Goal: Information Seeking & Learning: Learn about a topic

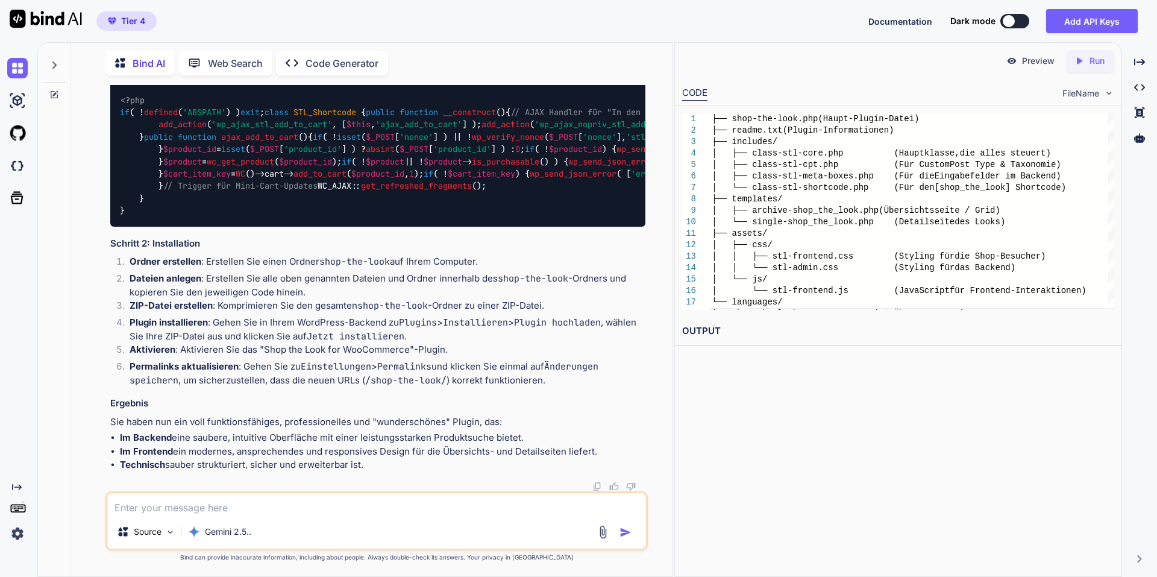
scroll to position [39023, 0]
click at [351, 67] on div "Created with Pixso. Code Generator" at bounding box center [332, 63] width 112 height 24
type textarea "x"
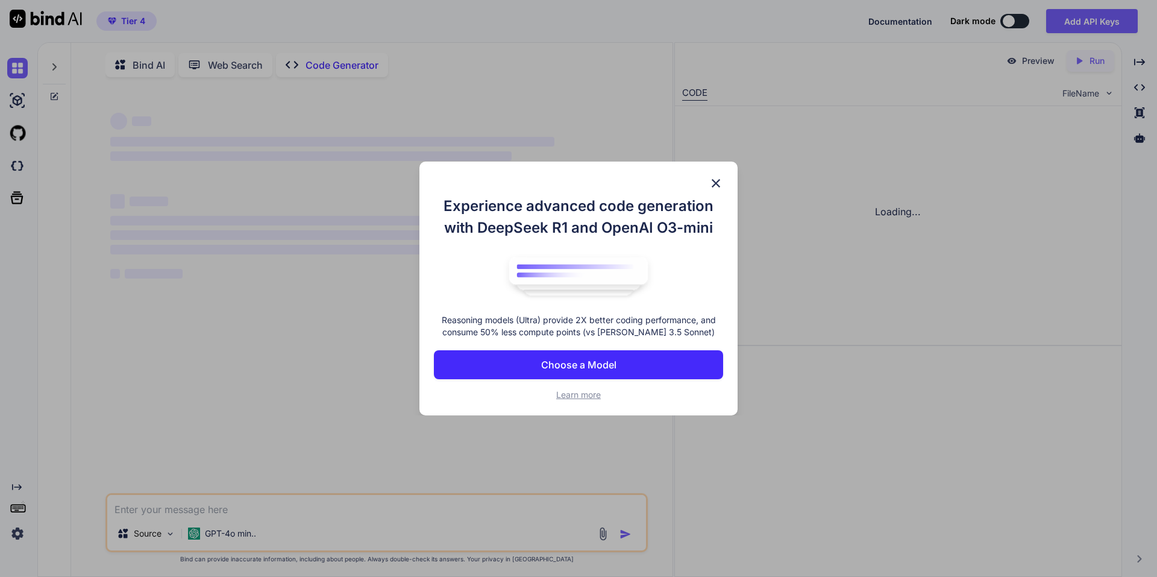
click at [337, 63] on div "Bind AI Web Search Created with Pixso. Code Generator ‌ ‌ ‌ ‌ ‌ ‌ ‌ ‌ ‌ ‌ ‌ ‌ ‌…" at bounding box center [596, 309] width 1119 height 534
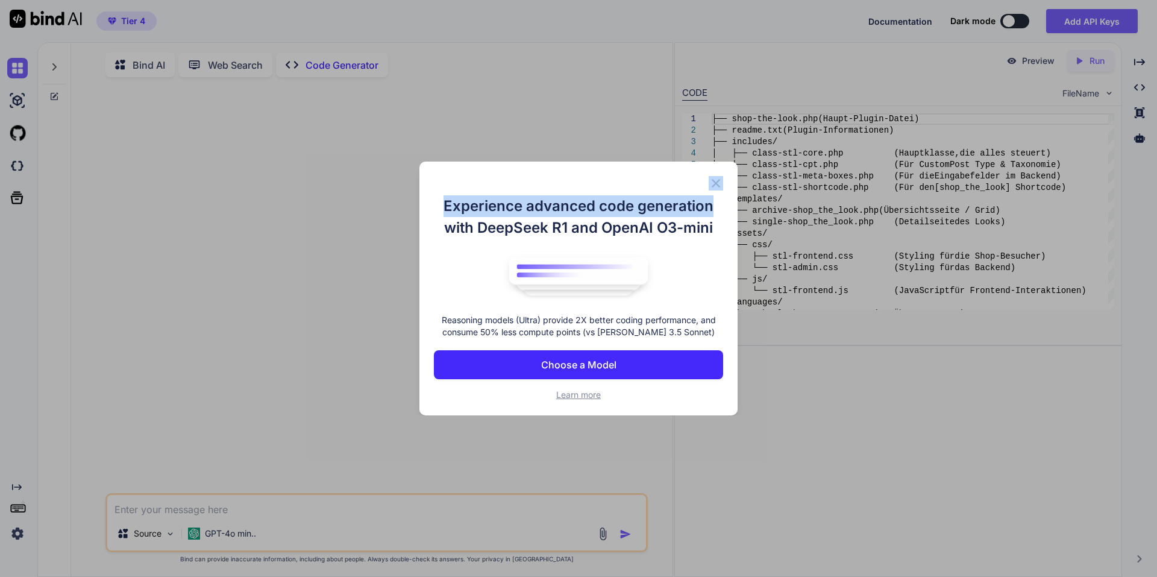
click at [718, 175] on div "Experience advanced code generation with DeepSeek R1 and OpenAI O3-mini Reasoni…" at bounding box center [578, 288] width 318 height 254
click at [716, 181] on img at bounding box center [715, 183] width 14 height 14
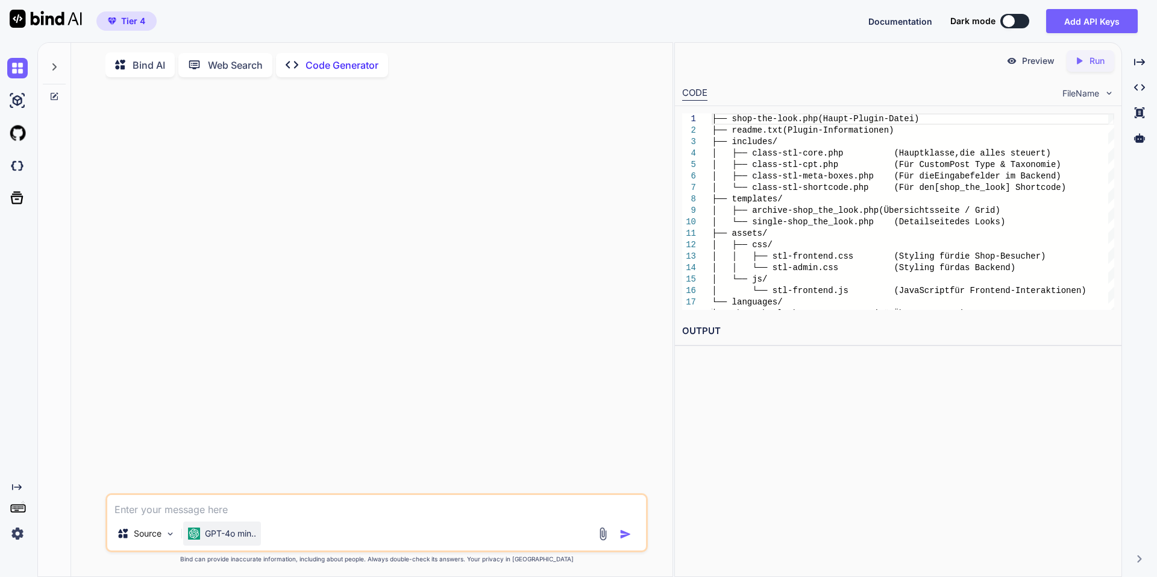
click at [232, 535] on p "GPT-4o min.." at bounding box center [230, 533] width 51 height 12
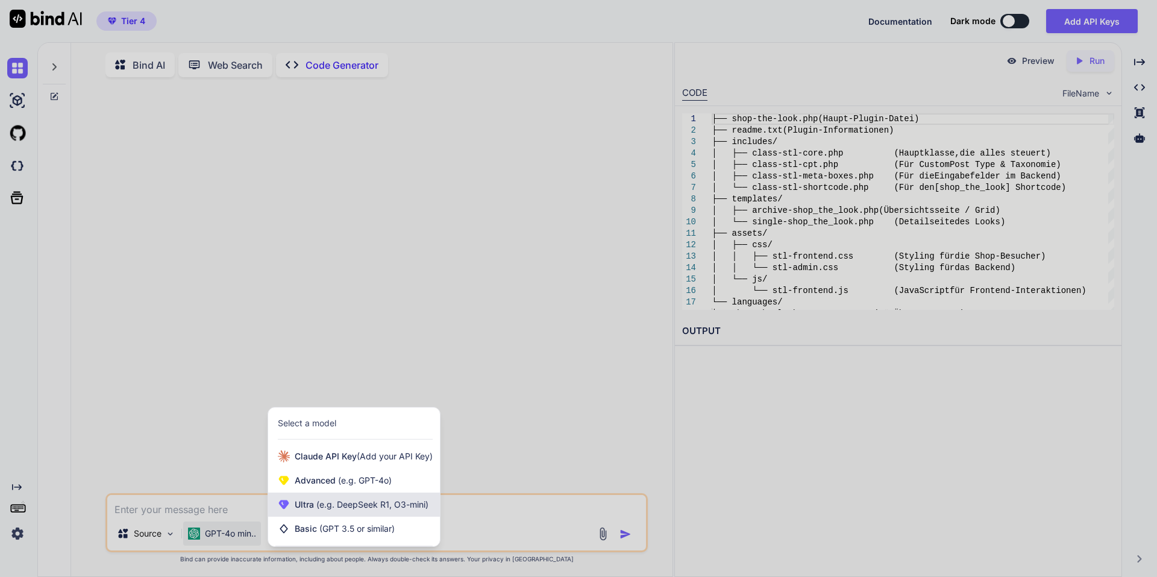
click at [320, 509] on span "(e.g. DeepSeek R1, O3-mini)" at bounding box center [371, 504] width 114 height 10
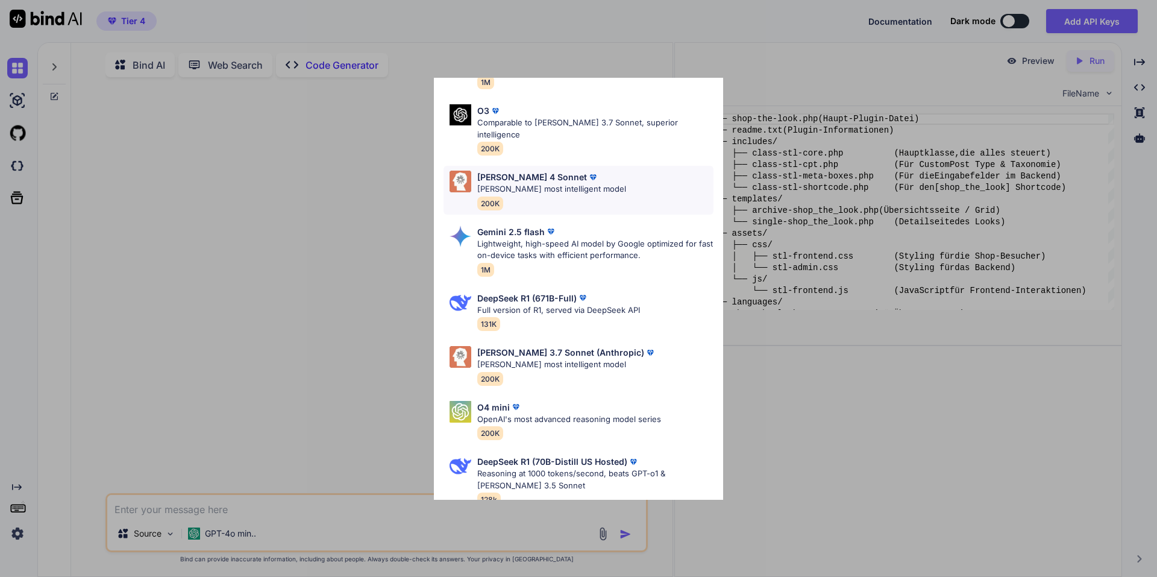
scroll to position [103, 0]
click at [662, 180] on div "[PERSON_NAME] 4 Sonnet [PERSON_NAME] most intelligent model 200K" at bounding box center [578, 188] width 270 height 49
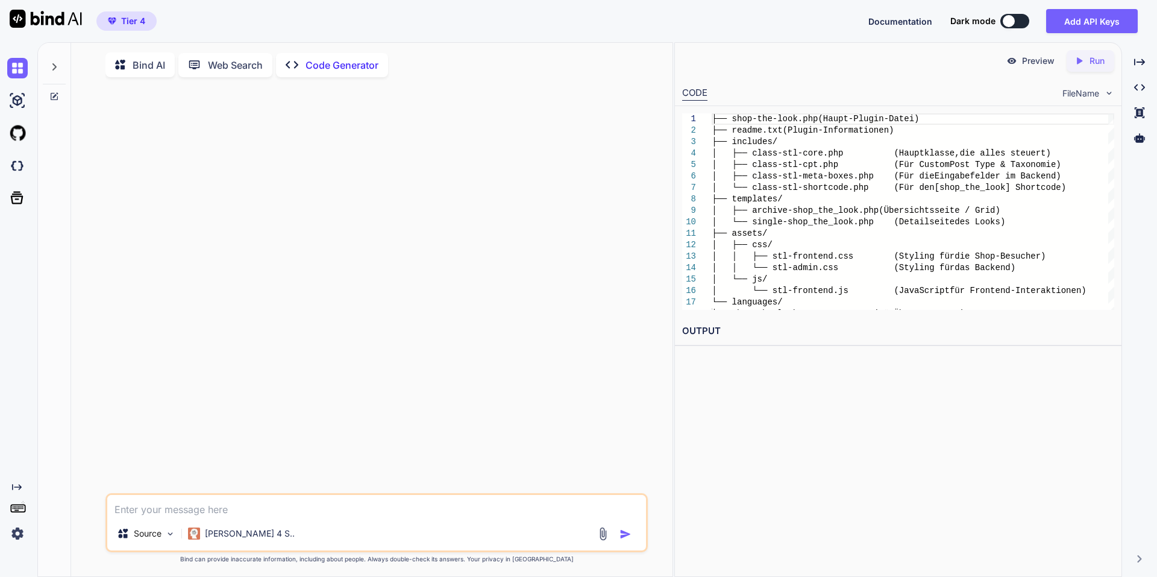
click at [214, 63] on p "Web Search" at bounding box center [235, 65] width 55 height 14
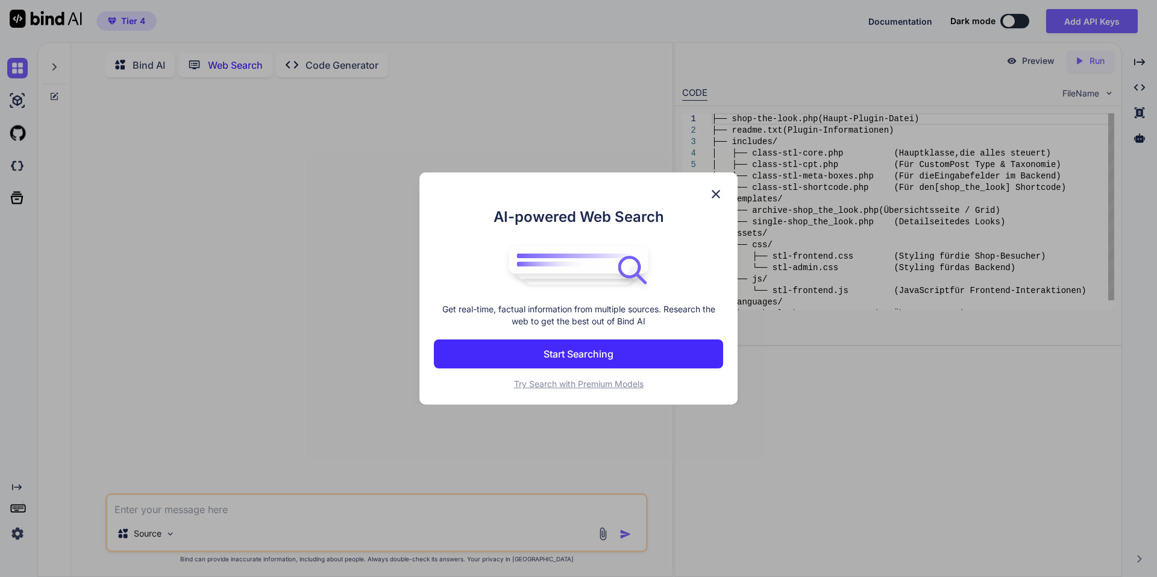
scroll to position [5, 0]
click at [221, 67] on div "AI-powered Web Search Get real-time, factual information from multiple sources.…" at bounding box center [578, 288] width 1157 height 577
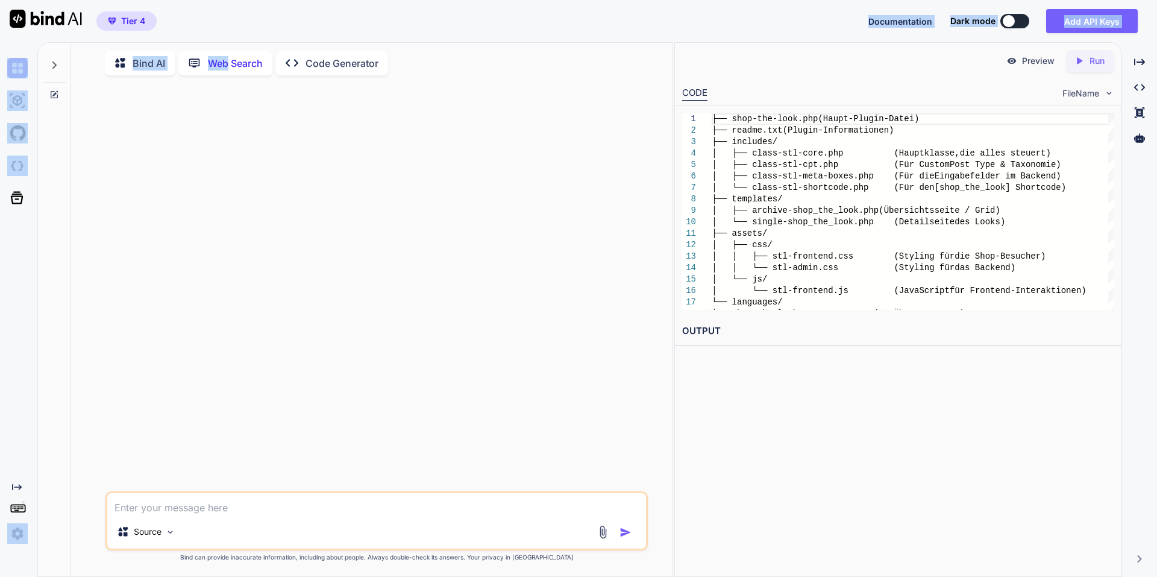
drag, startPoint x: 230, startPoint y: 42, endPoint x: 227, endPoint y: 47, distance: 6.5
click at [227, 46] on div "Tier 4 Documentation Dark mode Add API Keys Created with Pixso. Created with Pi…" at bounding box center [578, 288] width 1157 height 577
click at [222, 64] on p "Web Search" at bounding box center [235, 63] width 55 height 14
click at [220, 59] on p "Web Search" at bounding box center [235, 63] width 55 height 14
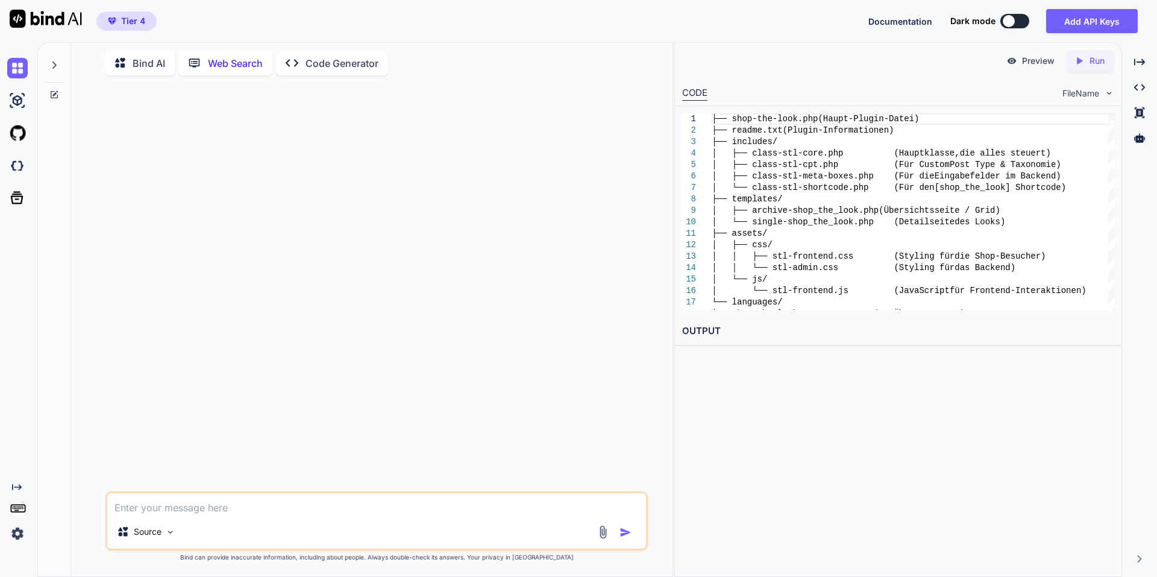
click at [139, 61] on p "Bind AI" at bounding box center [149, 63] width 33 height 14
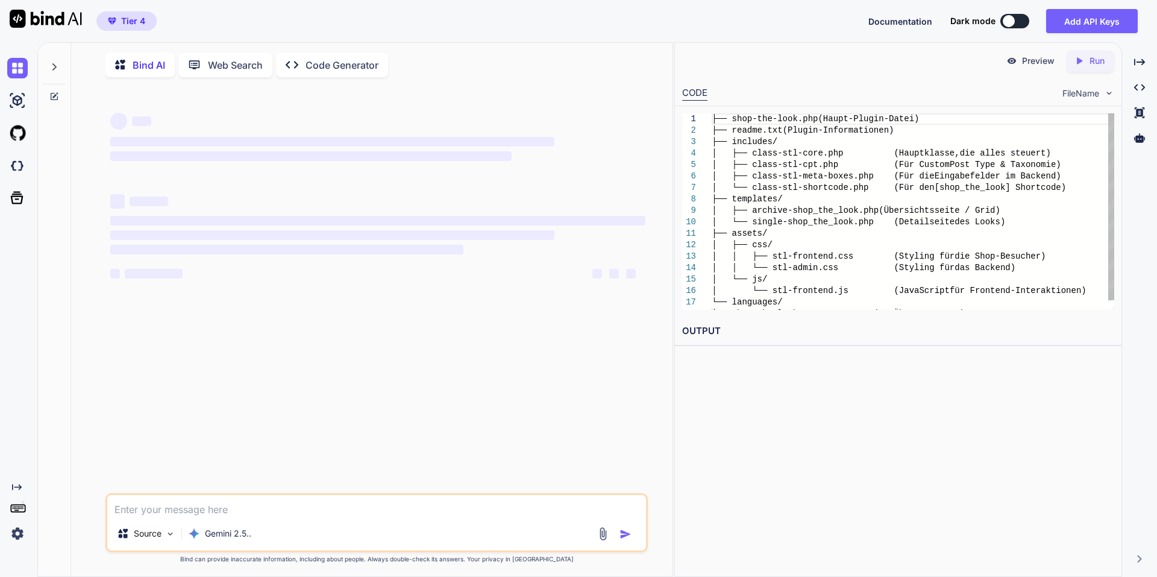
click at [139, 61] on p "Bind AI" at bounding box center [149, 65] width 33 height 14
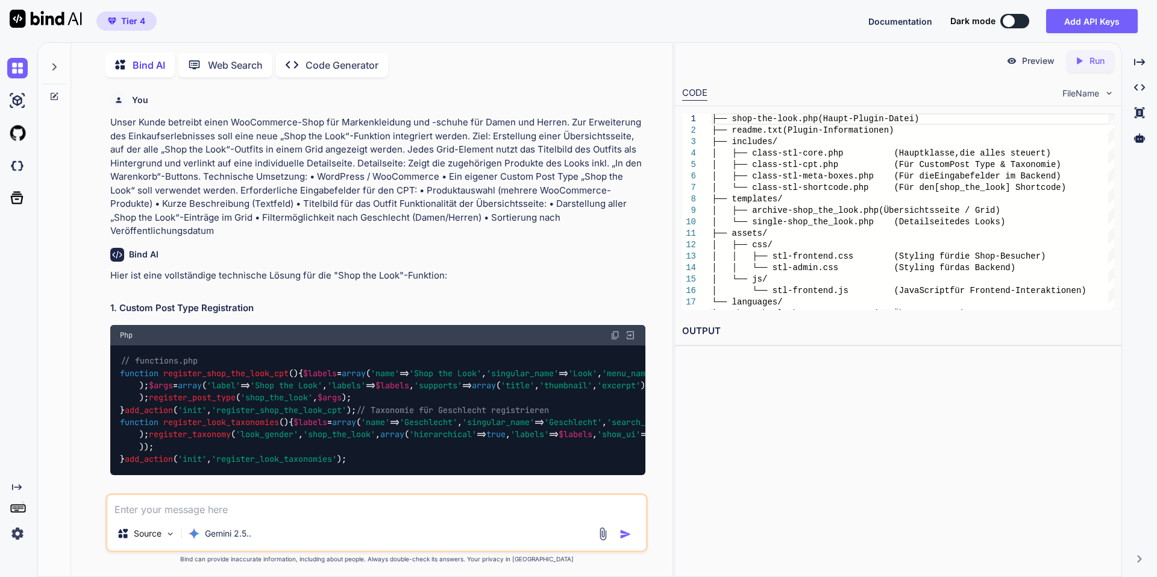
scroll to position [5, 0]
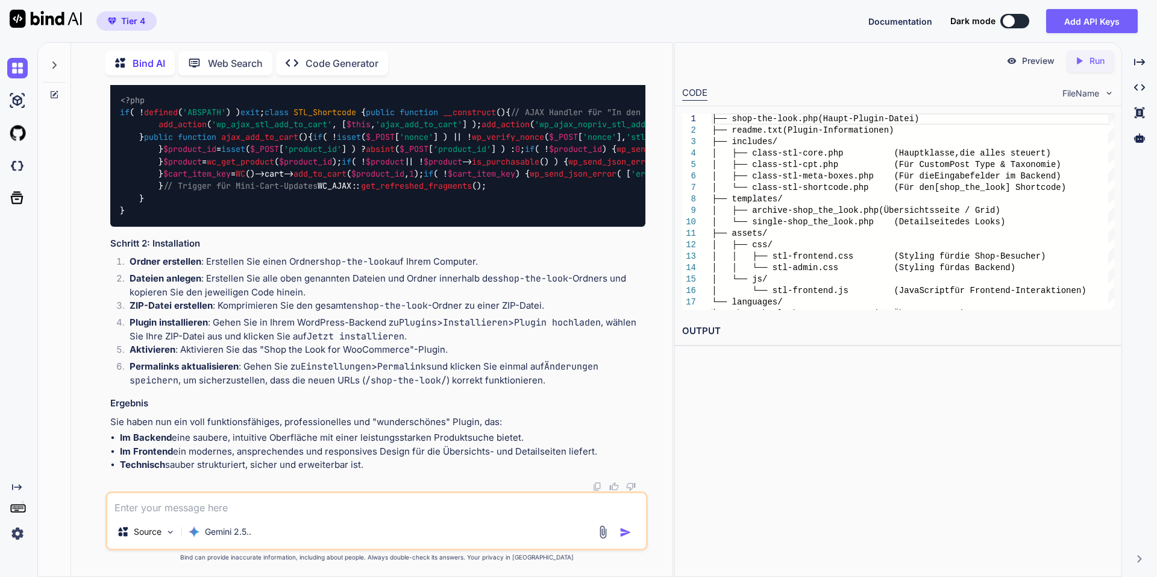
click at [56, 62] on icon at bounding box center [54, 64] width 4 height 7
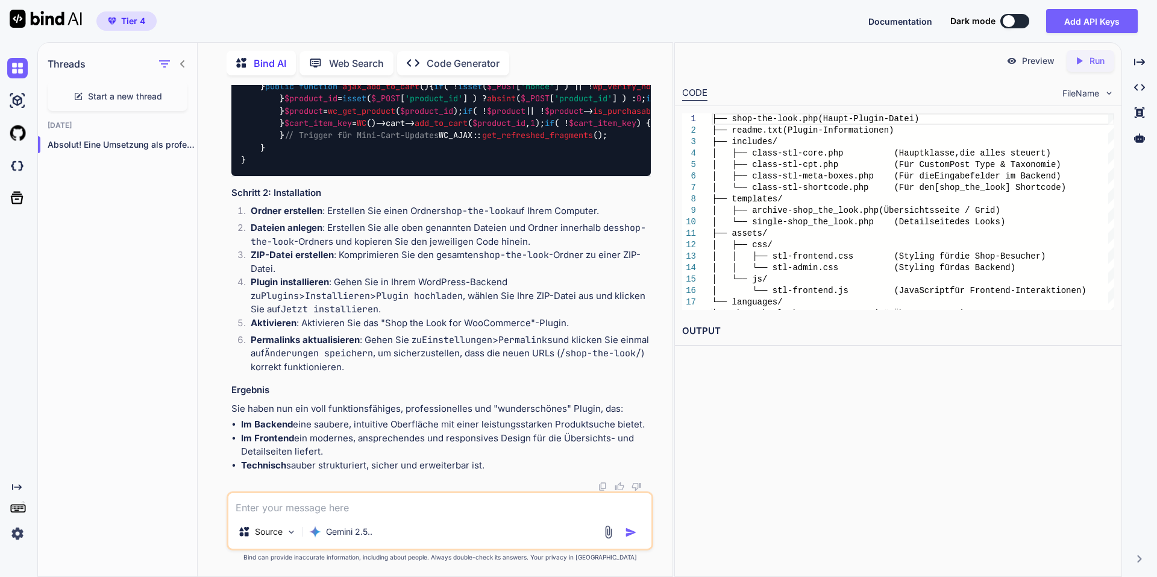
scroll to position [28451, 0]
click at [17, 99] on img at bounding box center [17, 100] width 20 height 20
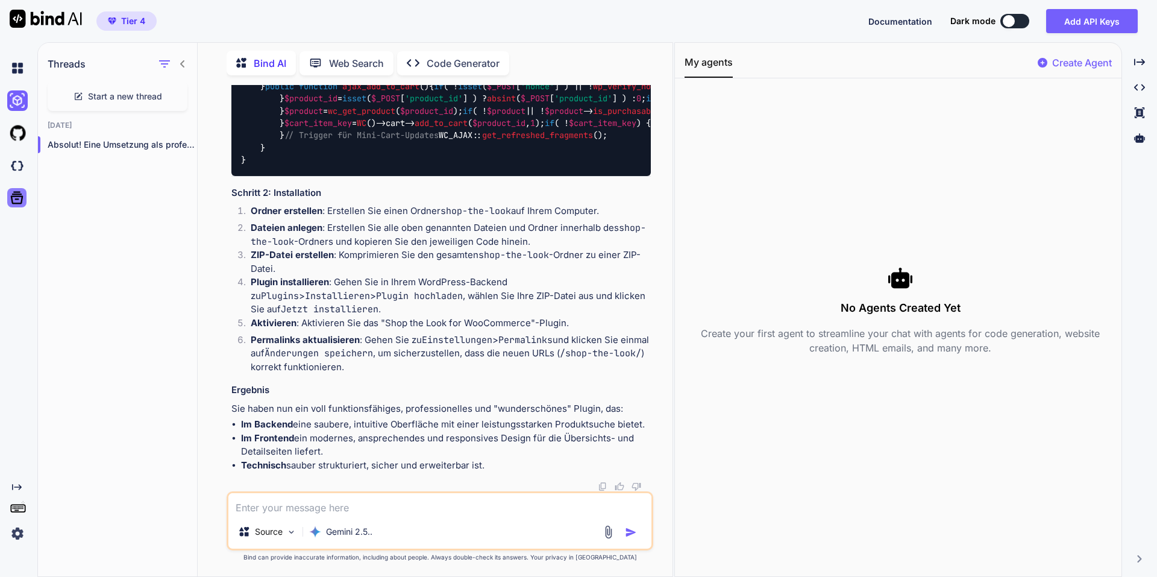
click at [17, 198] on icon at bounding box center [16, 197] width 17 height 17
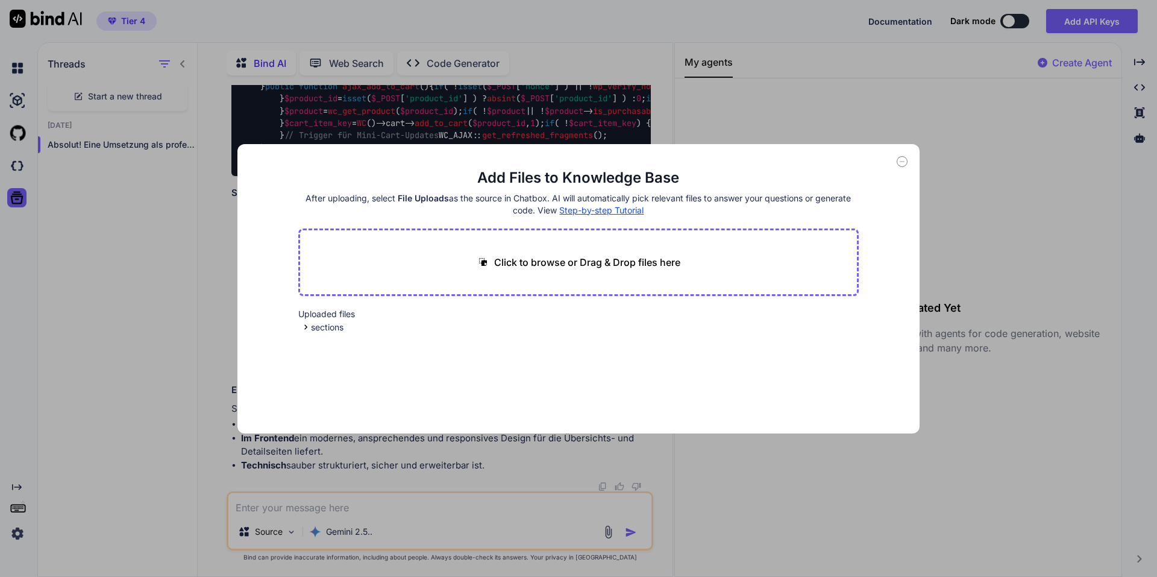
click at [16, 199] on div "Add Files to Knowledge Base After uploading, select File Uploads as the source …" at bounding box center [578, 288] width 1157 height 577
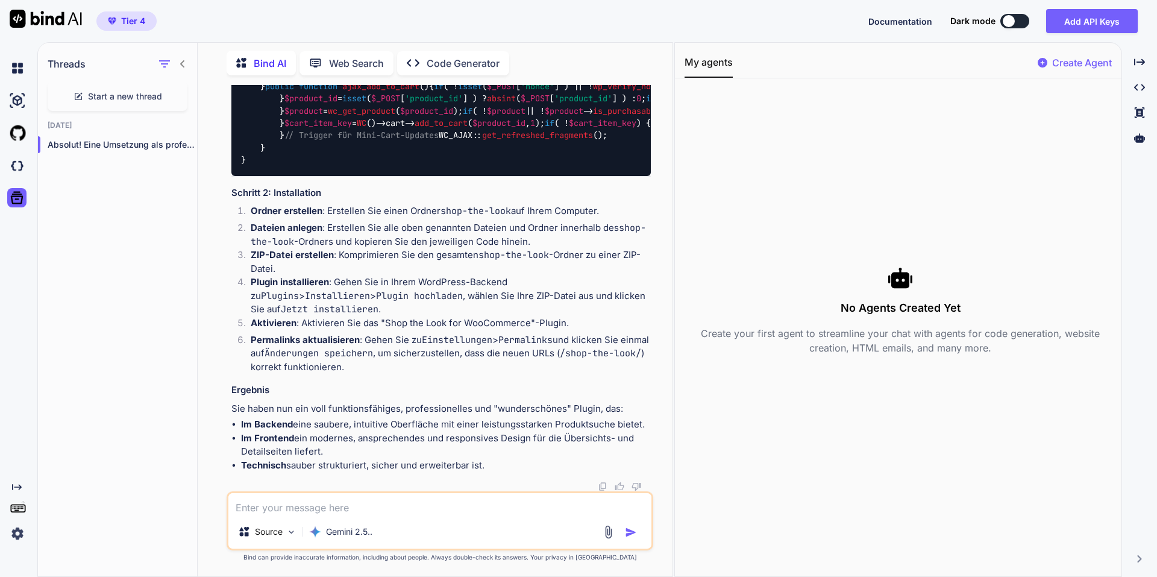
click at [283, 536] on p "Source" at bounding box center [269, 531] width 28 height 12
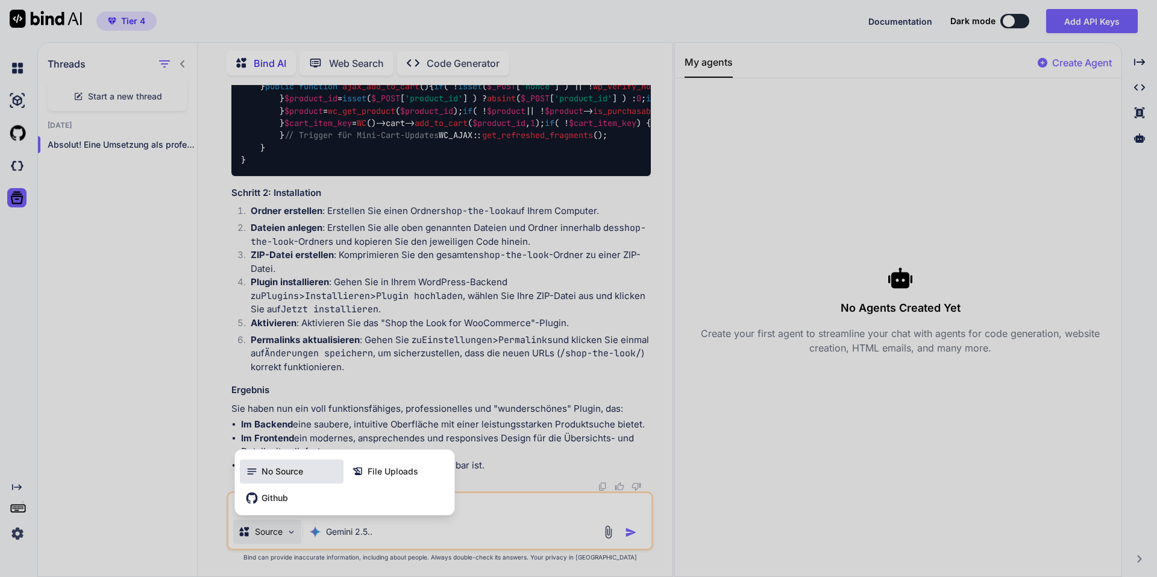
click at [260, 475] on icon at bounding box center [254, 471] width 16 height 12
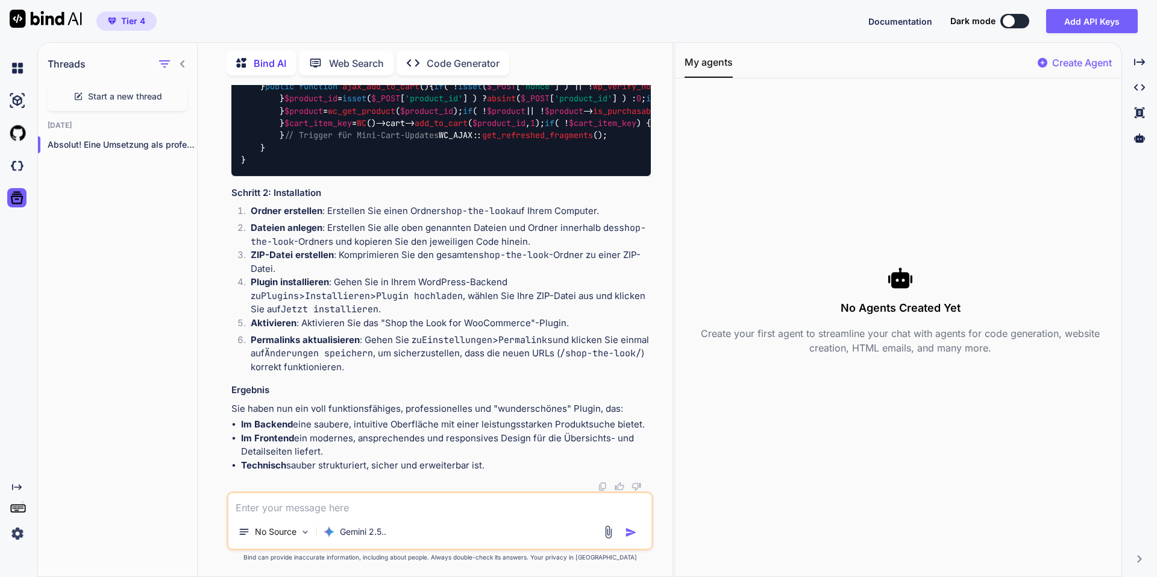
scroll to position [28692, 0]
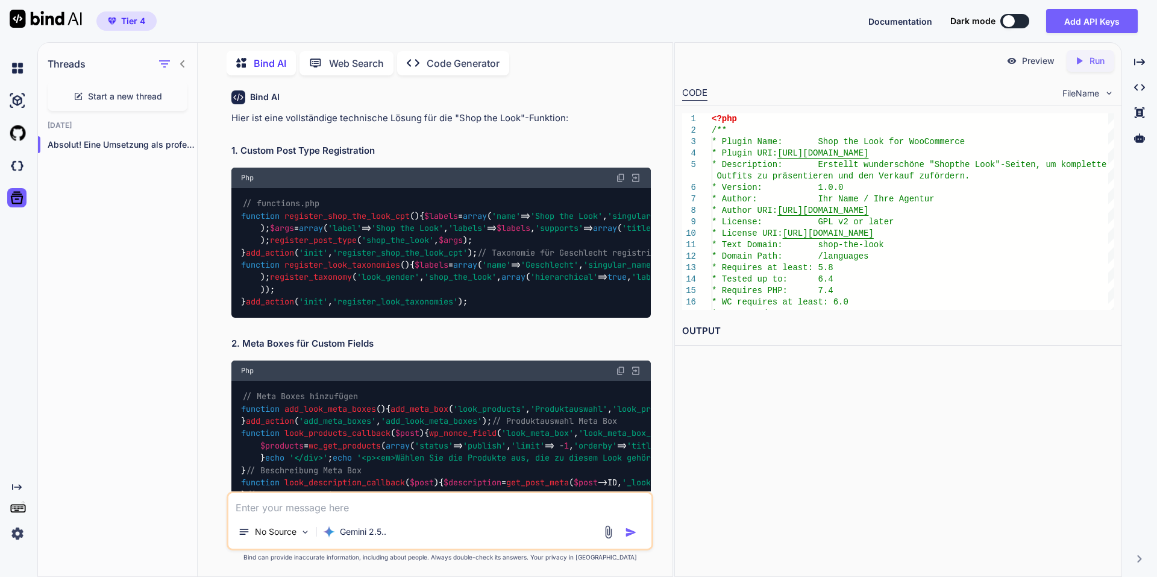
scroll to position [0, 0]
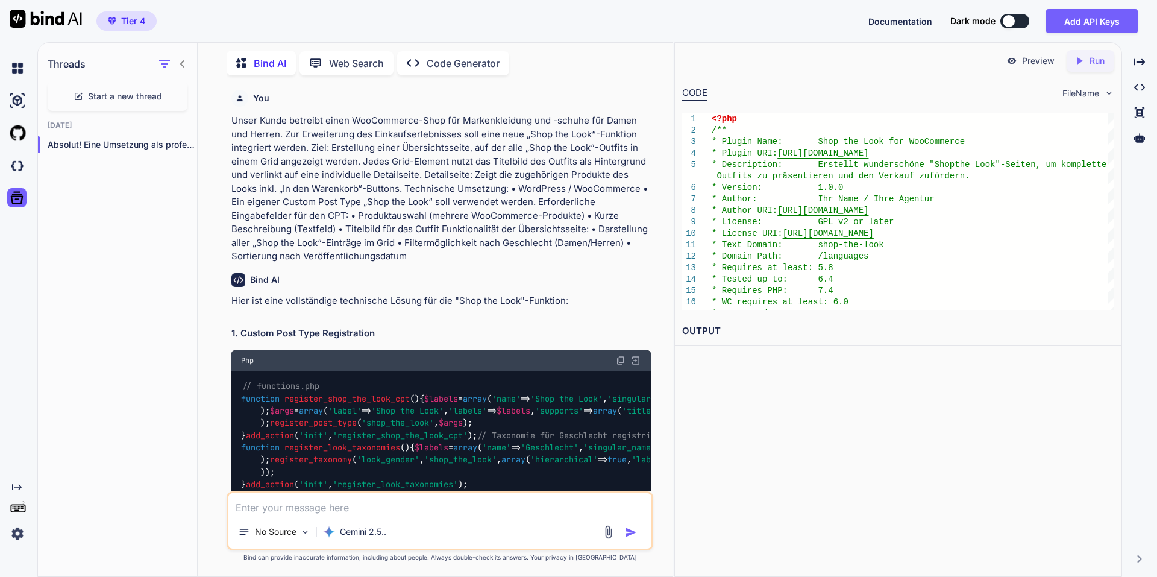
drag, startPoint x: 303, startPoint y: 410, endPoint x: 83, endPoint y: -73, distance: 530.8
click at [83, 0] on html "Tier 4 Documentation Dark mode Add API Keys Created with Pixso. Created with Pi…" at bounding box center [578, 288] width 1157 height 577
click at [582, 184] on p "Unser Kunde betreibt einen WooCommerce-Shop für Markenkleidung und -schuhe für …" at bounding box center [440, 188] width 419 height 149
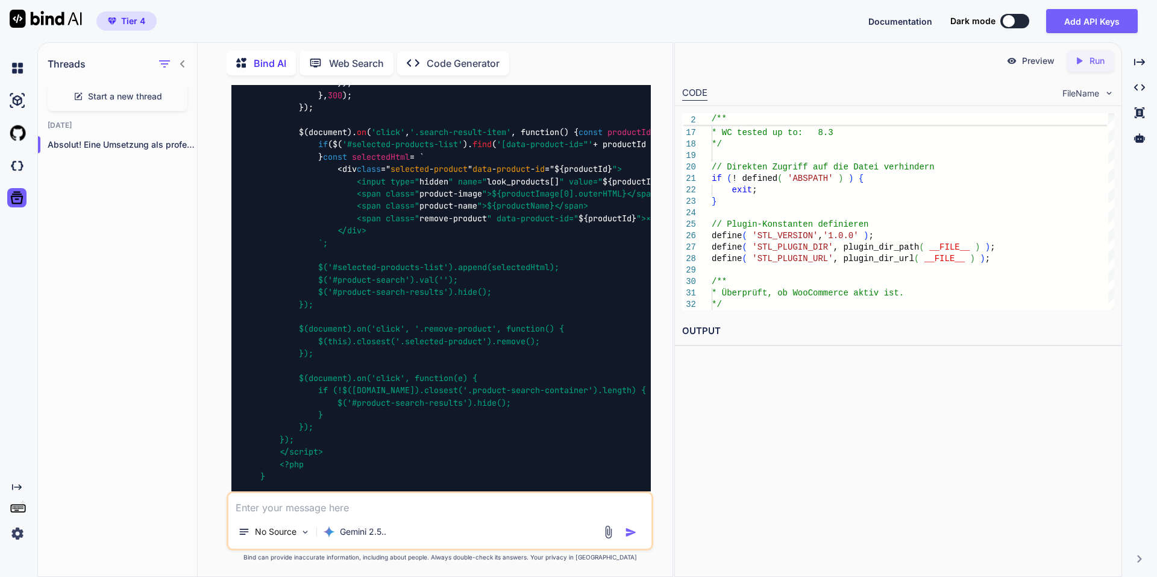
scroll to position [7337, 0]
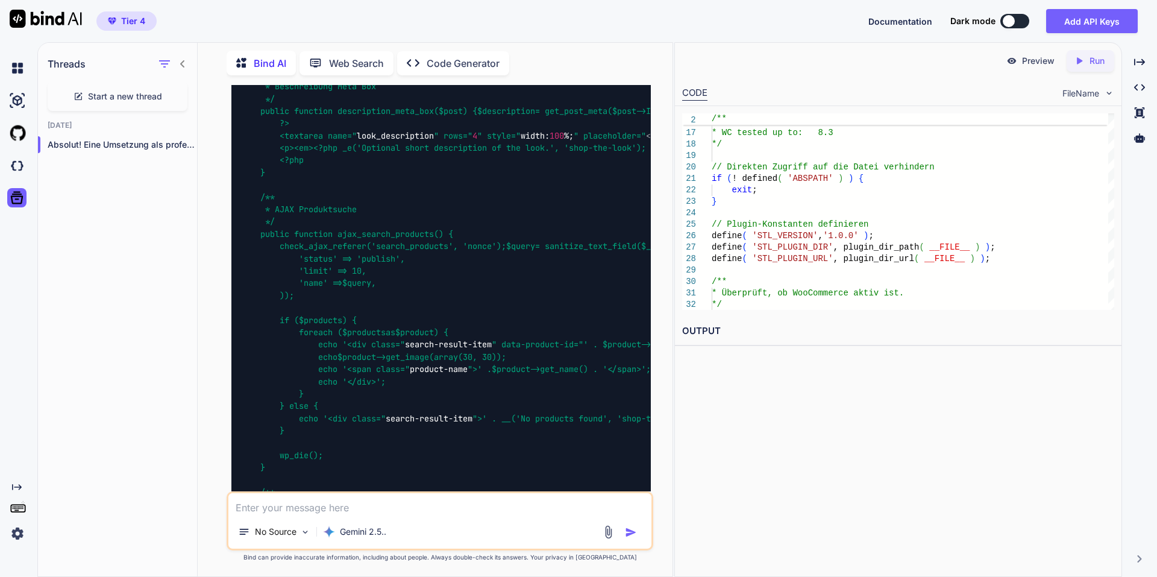
drag, startPoint x: 596, startPoint y: 508, endPoint x: 597, endPoint y: 514, distance: 6.7
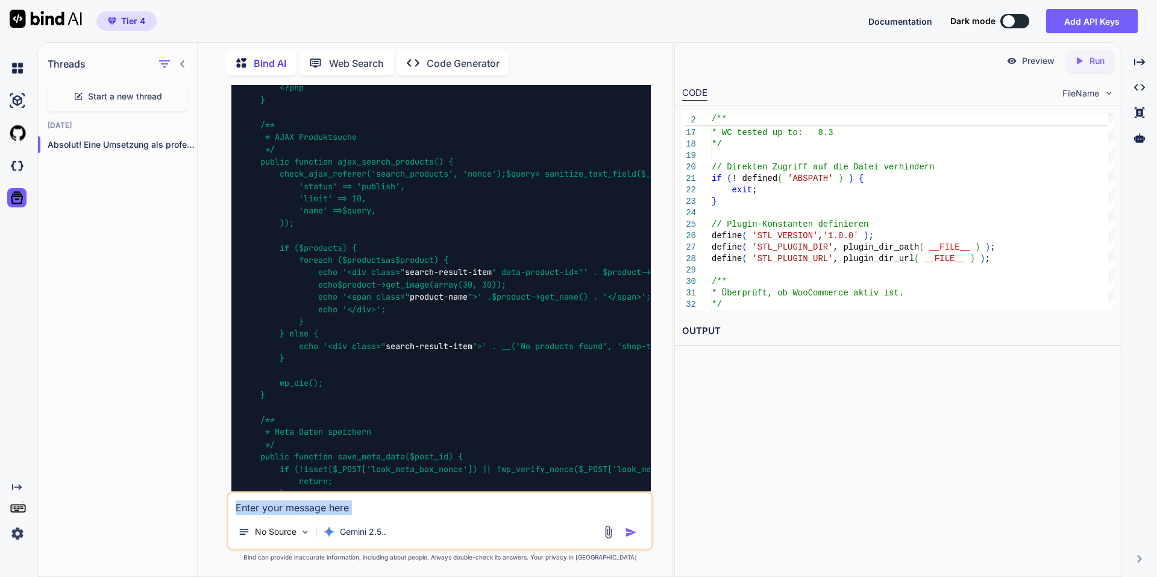
drag, startPoint x: 597, startPoint y: 514, endPoint x: 595, endPoint y: 472, distance: 42.2
drag, startPoint x: 595, startPoint y: 472, endPoint x: 411, endPoint y: 433, distance: 188.5
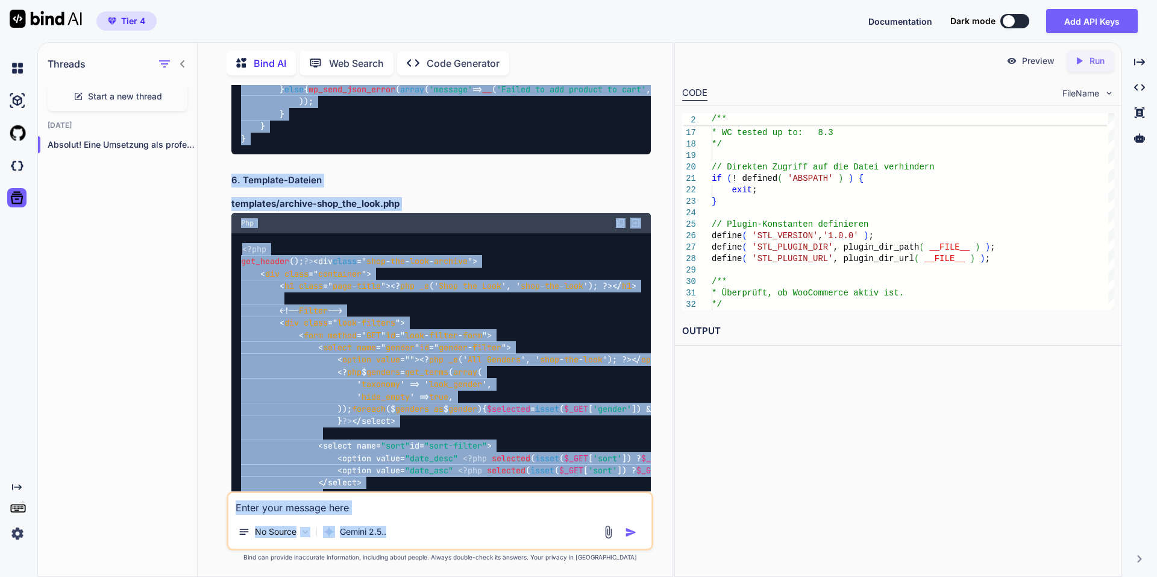
scroll to position [9559, 0]
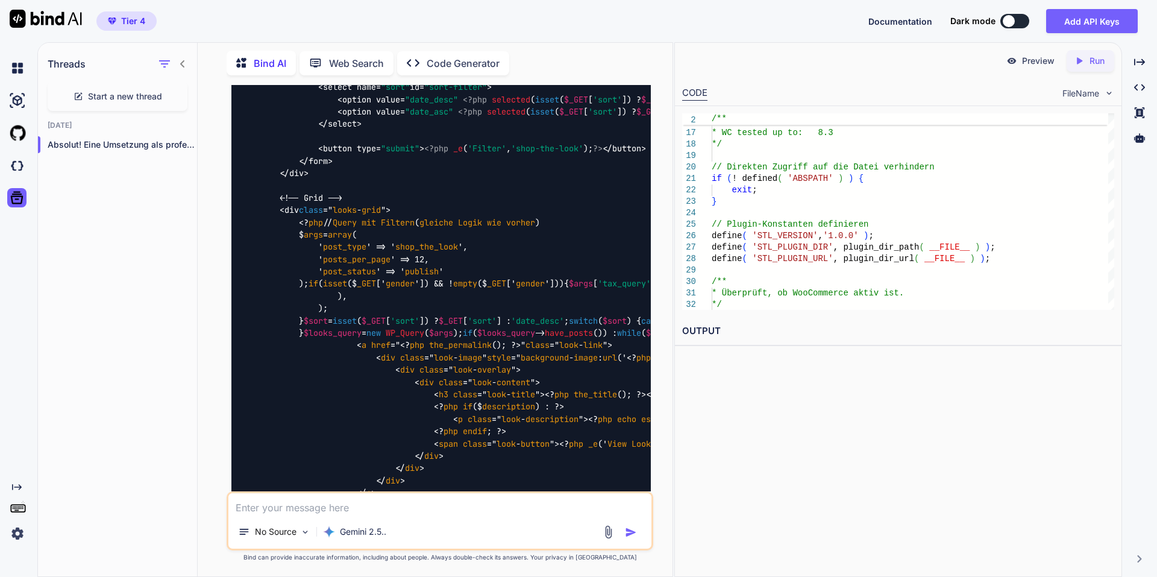
drag, startPoint x: 414, startPoint y: 420, endPoint x: 482, endPoint y: 219, distance: 212.2
click at [482, 219] on div "You Unser Kunde betreibt einen WooCommerce-Shop für Markenkleidung und -schuhe …" at bounding box center [441, 288] width 424 height 406
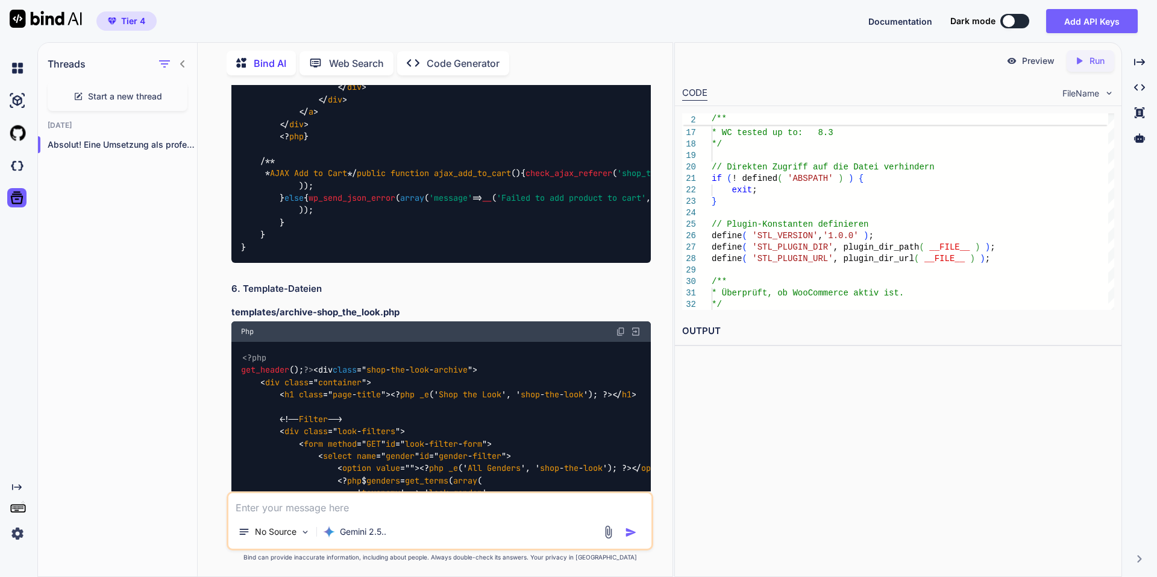
scroll to position [8896, 0]
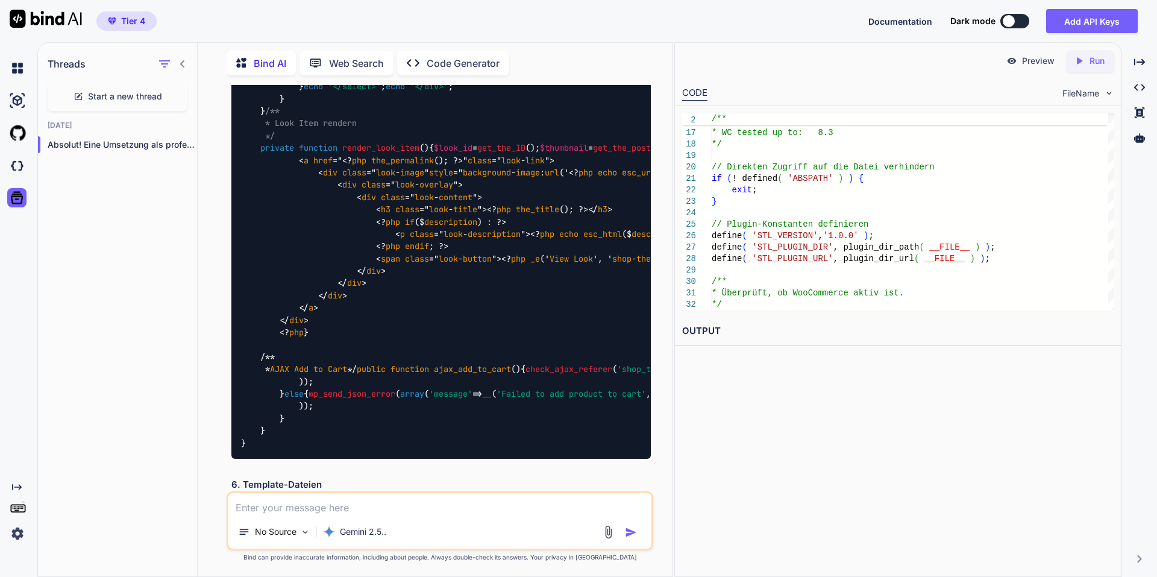
drag, startPoint x: 322, startPoint y: 190, endPoint x: 260, endPoint y: 188, distance: 62.1
drag, startPoint x: 361, startPoint y: 328, endPoint x: 298, endPoint y: 327, distance: 63.3
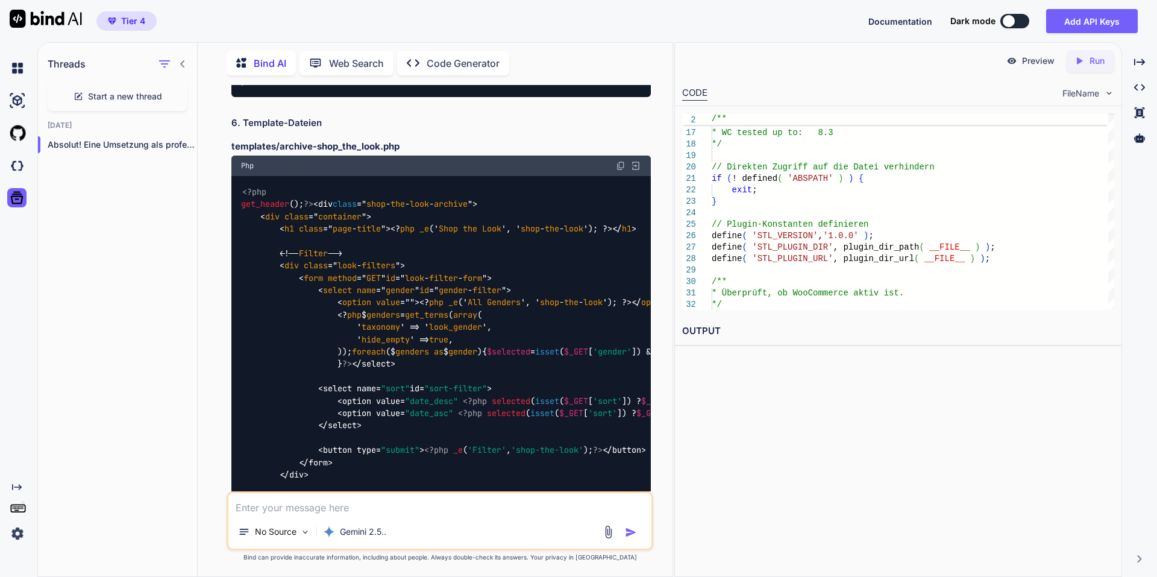
scroll to position [9077, 0]
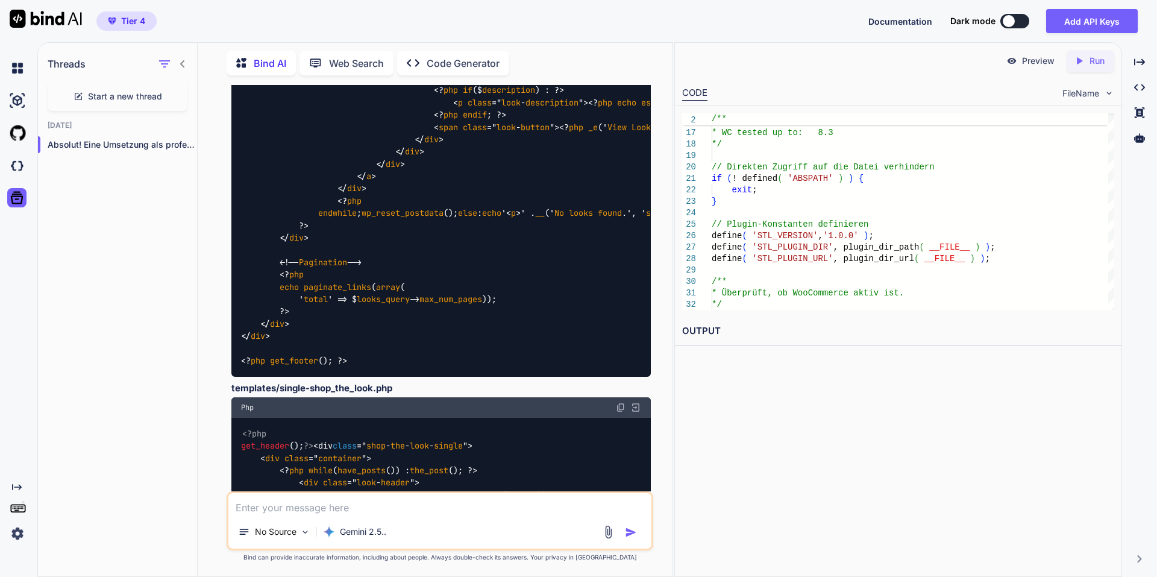
scroll to position [9981, 0]
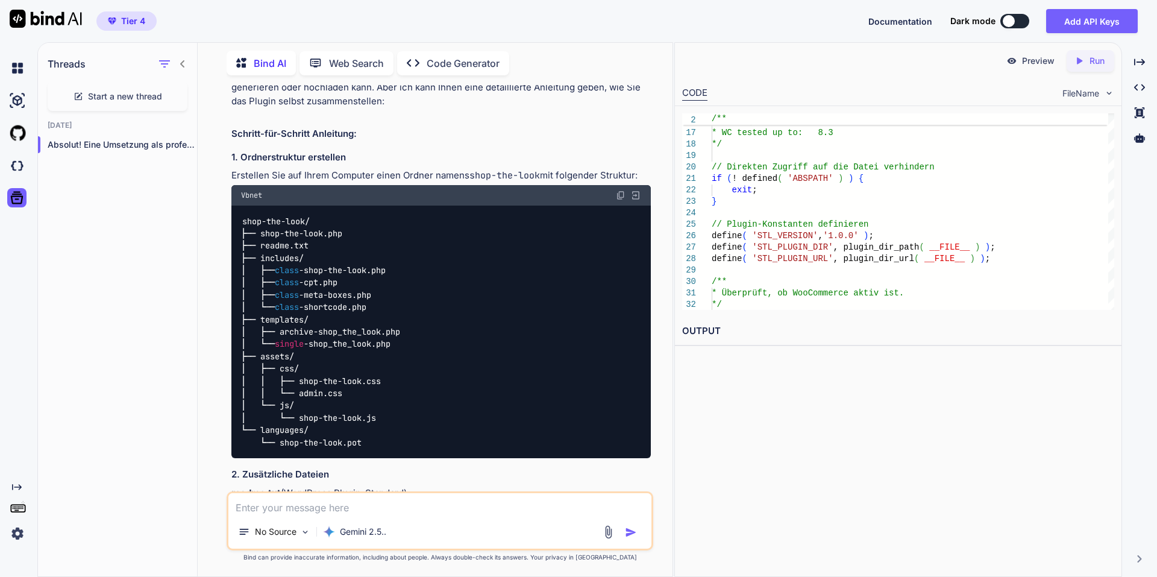
scroll to position [11728, 0]
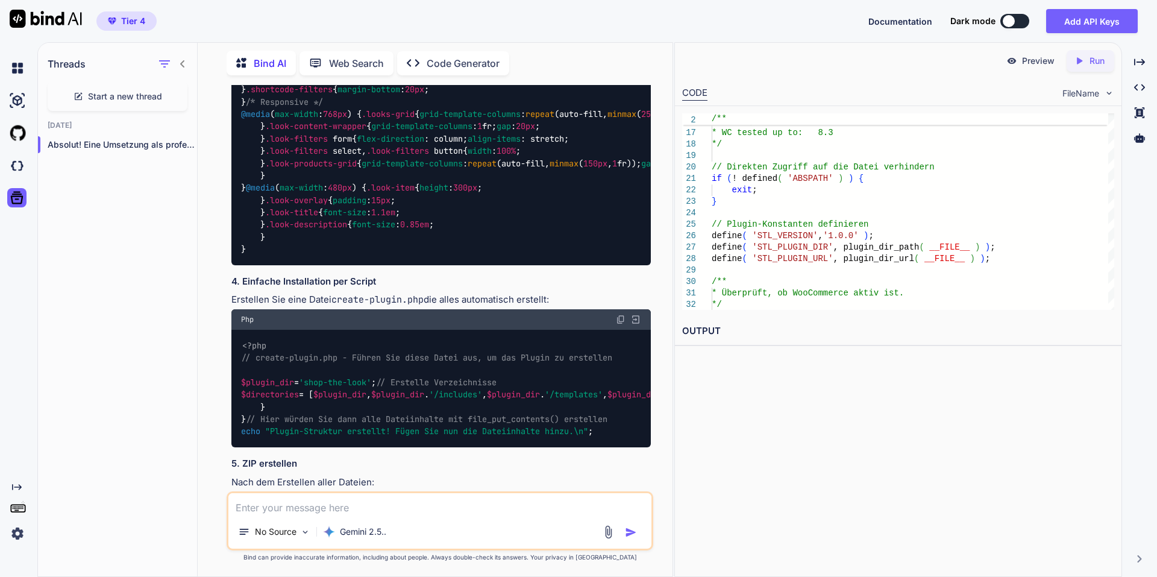
scroll to position [13475, 0]
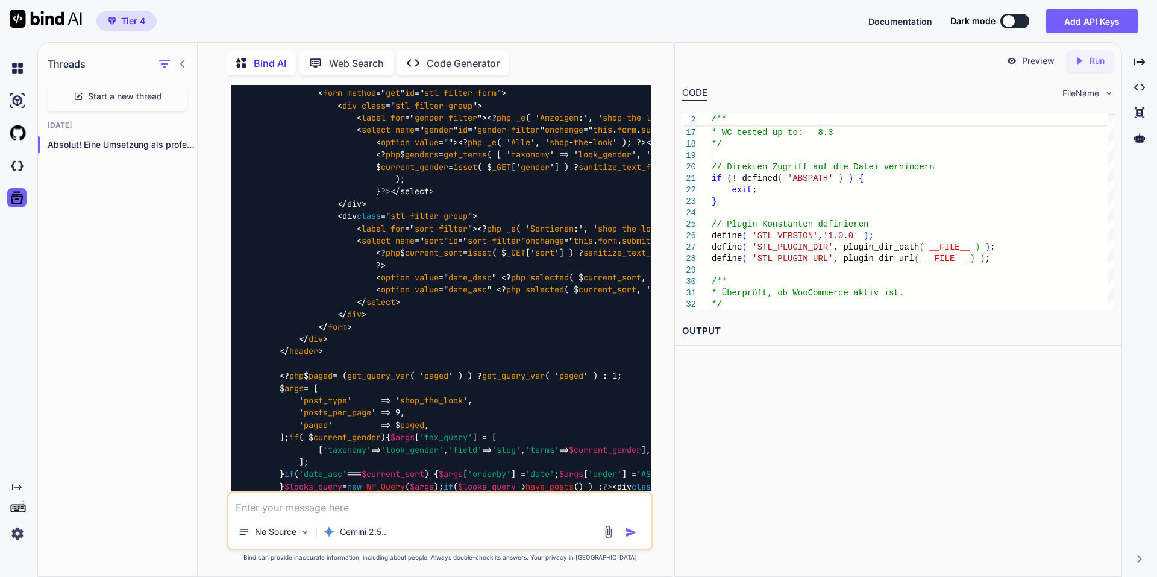
scroll to position [16908, 0]
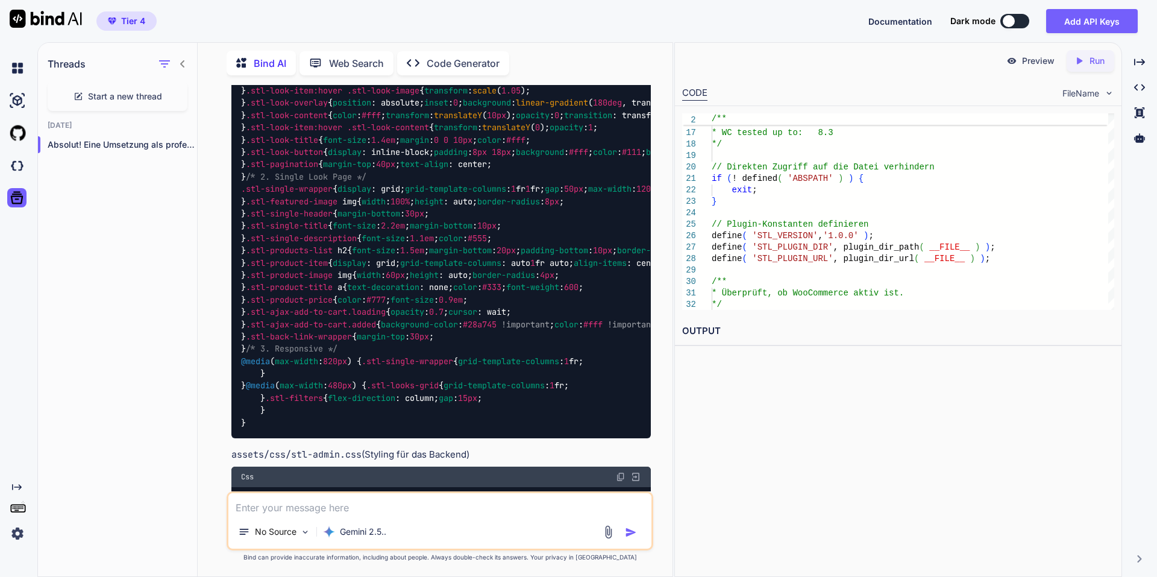
scroll to position [18595, 0]
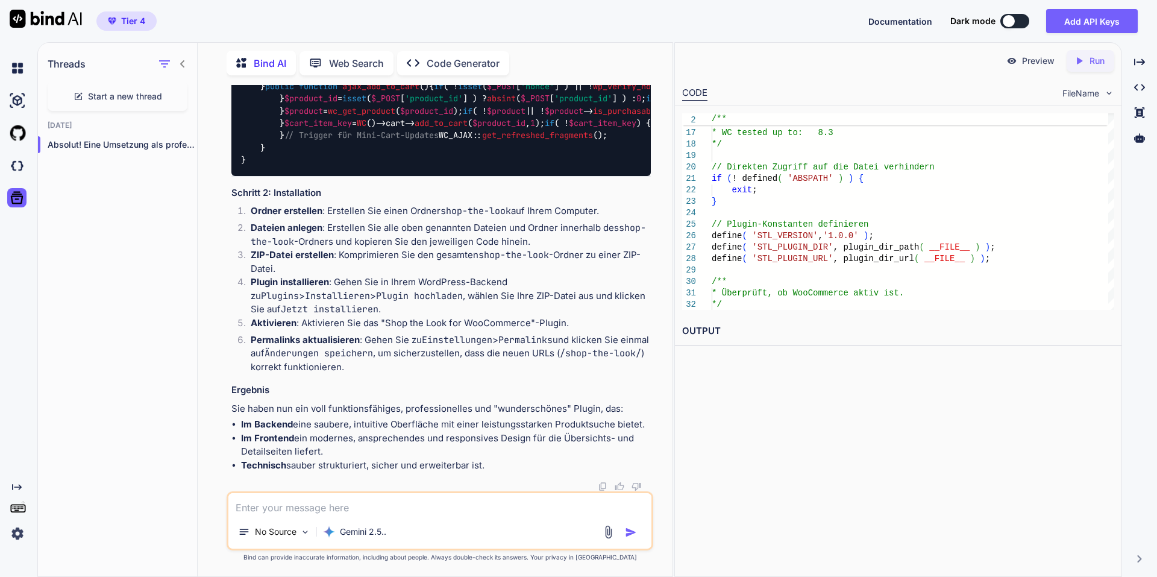
scroll to position [20041, 0]
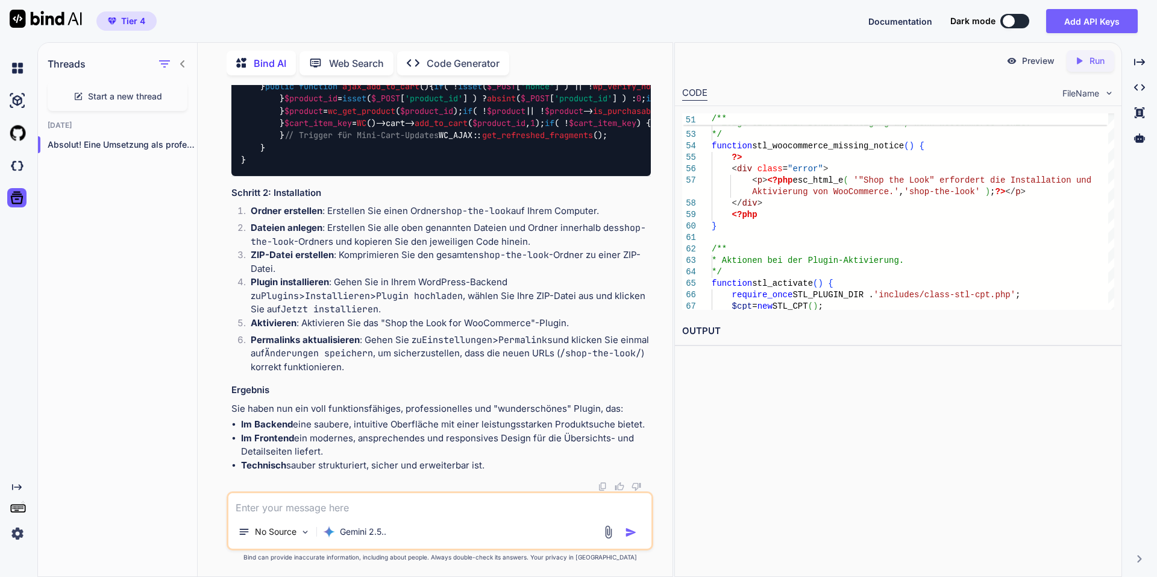
scroll to position [23234, 0]
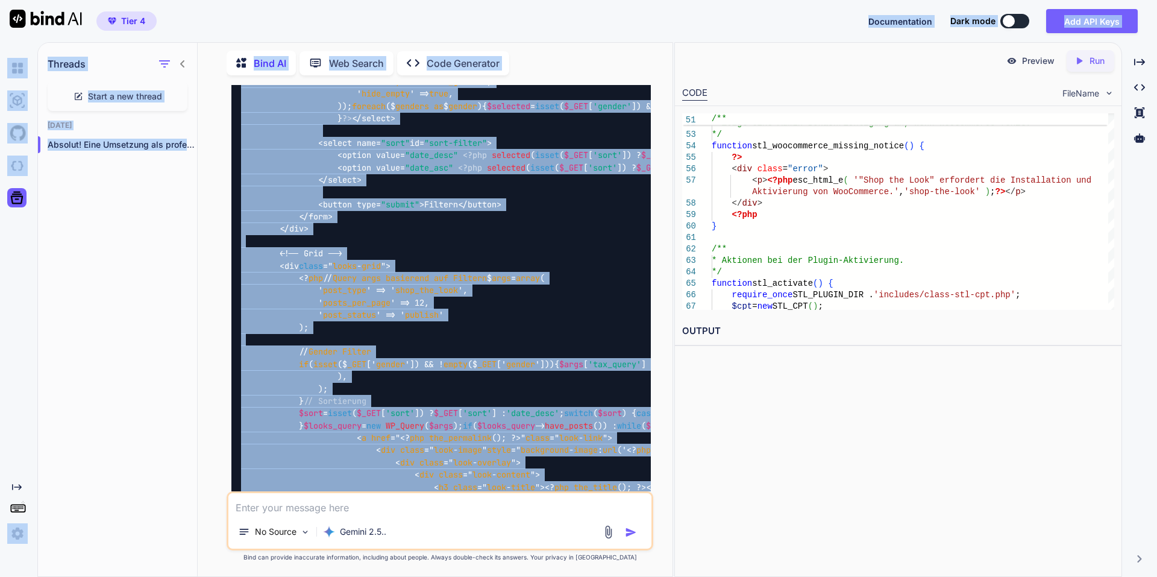
scroll to position [0, 0]
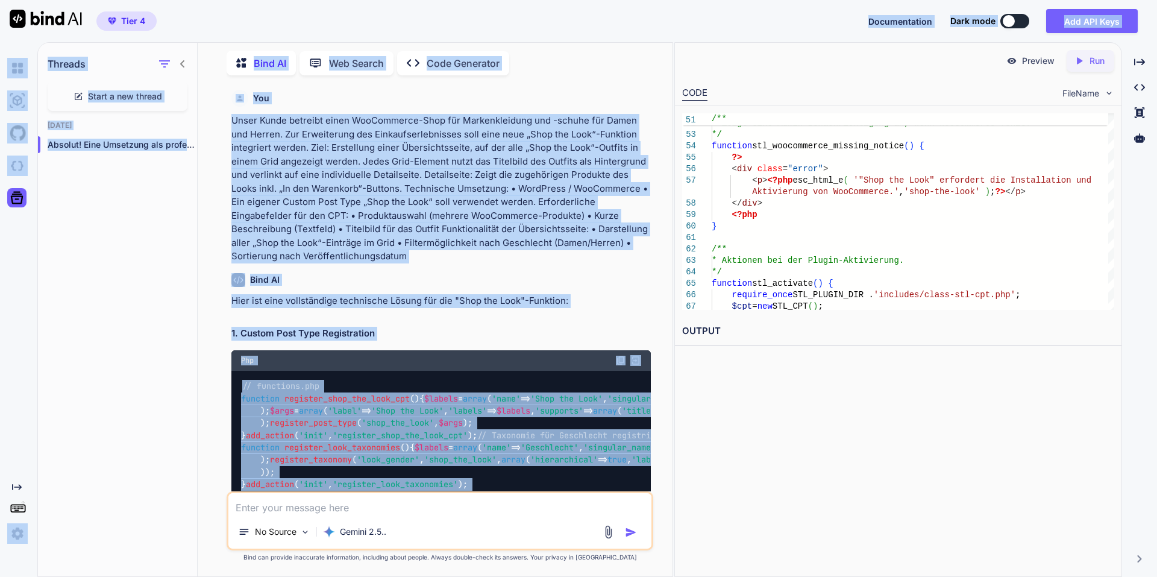
drag, startPoint x: 419, startPoint y: 316, endPoint x: 243, endPoint y: -63, distance: 417.5
click at [243, 0] on html "Tier 4 Documentation Dark mode Add API Keys Created with Pixso. Created with Pi…" at bounding box center [578, 288] width 1157 height 577
click at [400, 163] on p "Unser Kunde betreibt einen WooCommerce-Shop für Markenkleidung und -schuhe für …" at bounding box center [440, 188] width 419 height 149
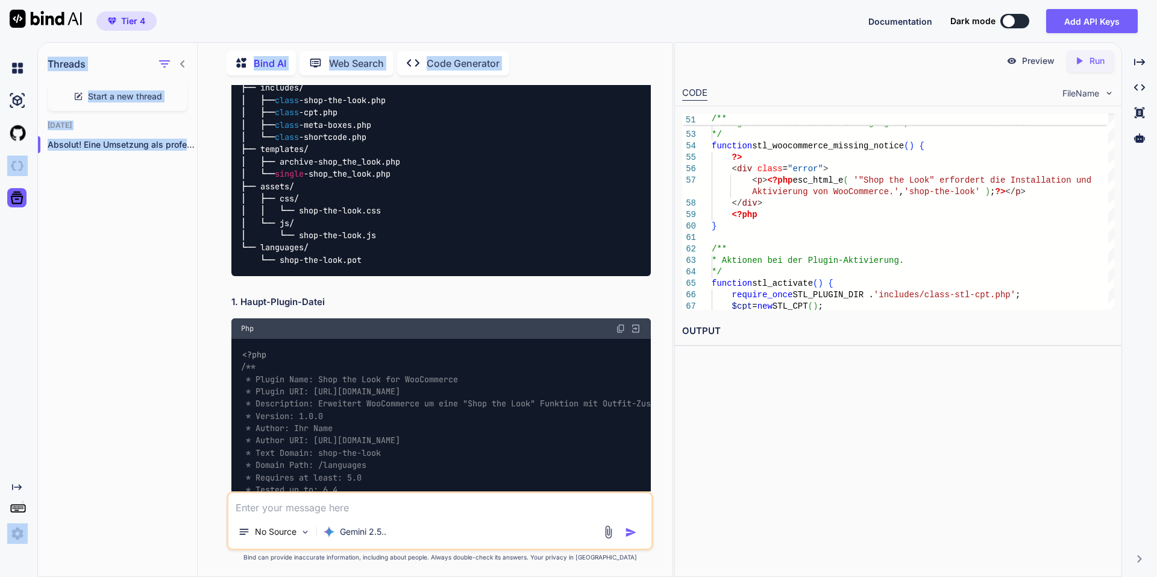
drag, startPoint x: 452, startPoint y: 296, endPoint x: 0, endPoint y: 184, distance: 465.6
click at [0, 182] on div "Created with Pixso. Threads Start a new thread [DATE] Absolut! Eine Umsetzung a…" at bounding box center [578, 309] width 1157 height 534
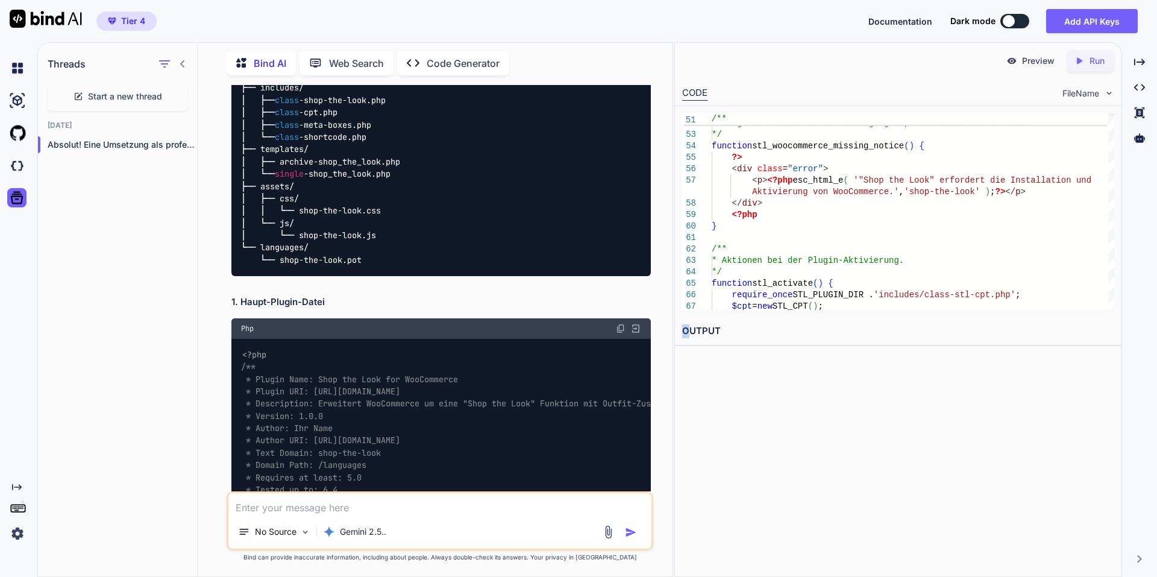
click at [688, 328] on h2 "OUTPUT" at bounding box center [898, 331] width 446 height 28
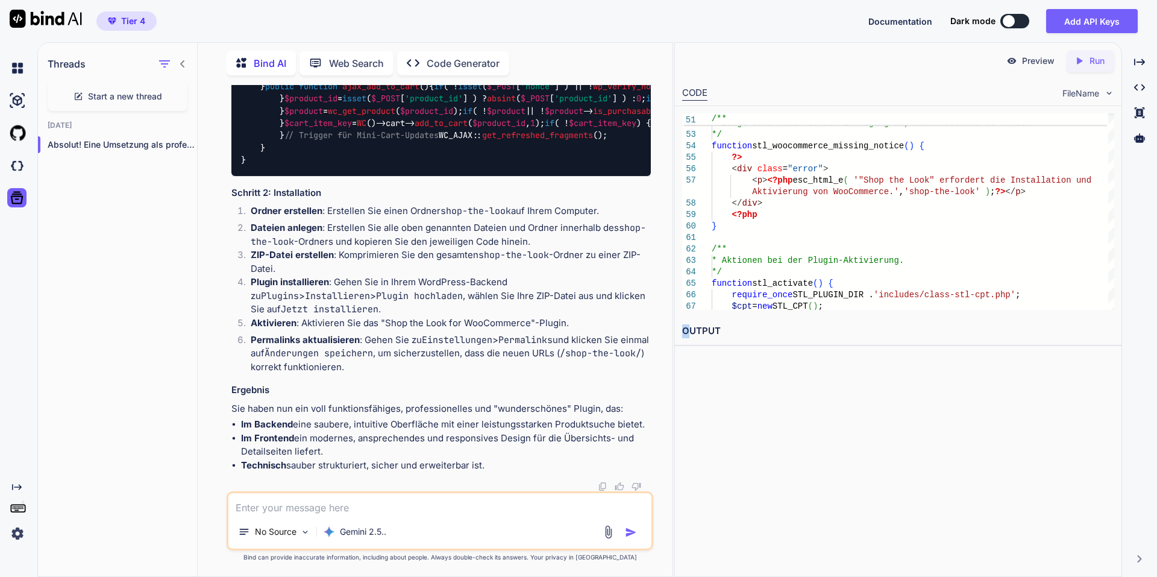
scroll to position [28795, 0]
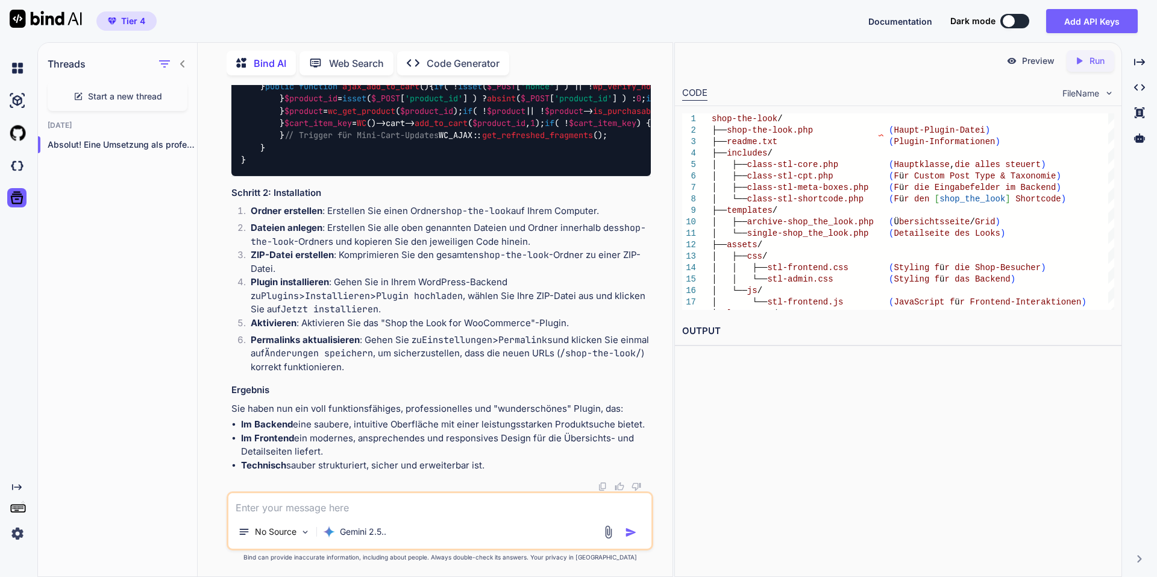
scroll to position [31084, 0]
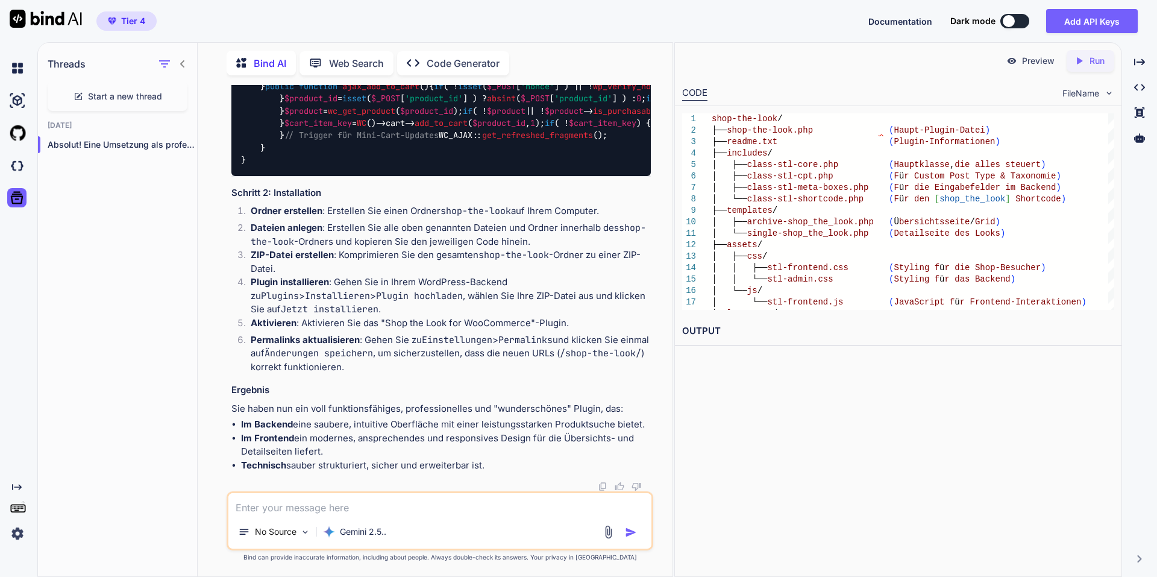
scroll to position [33072, 0]
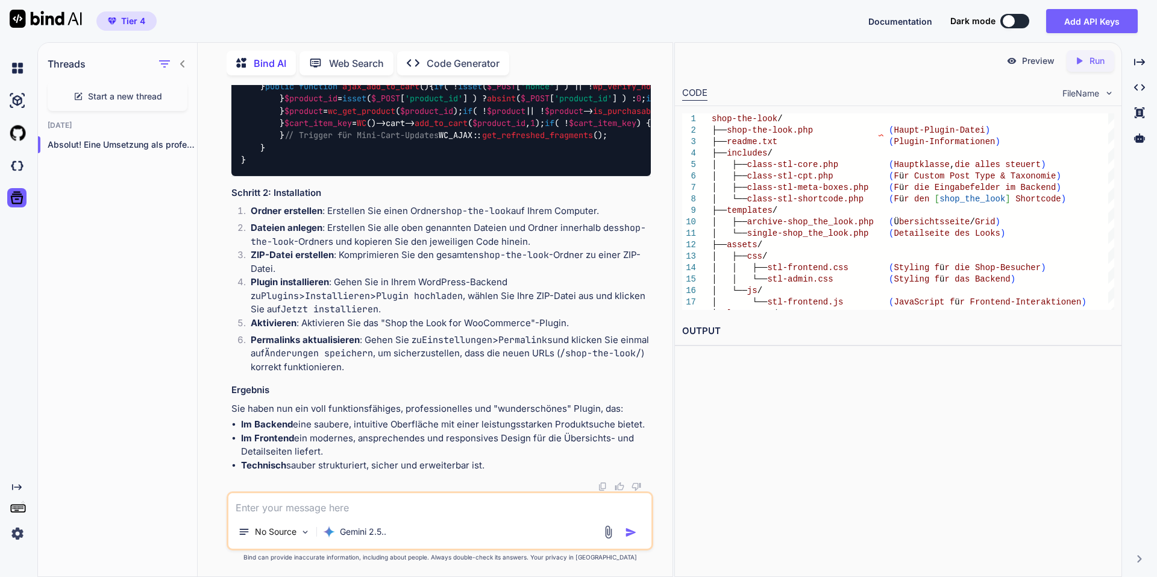
click at [624, 28] on img at bounding box center [621, 24] width 10 height 10
